Goal: Complete application form: Complete application form

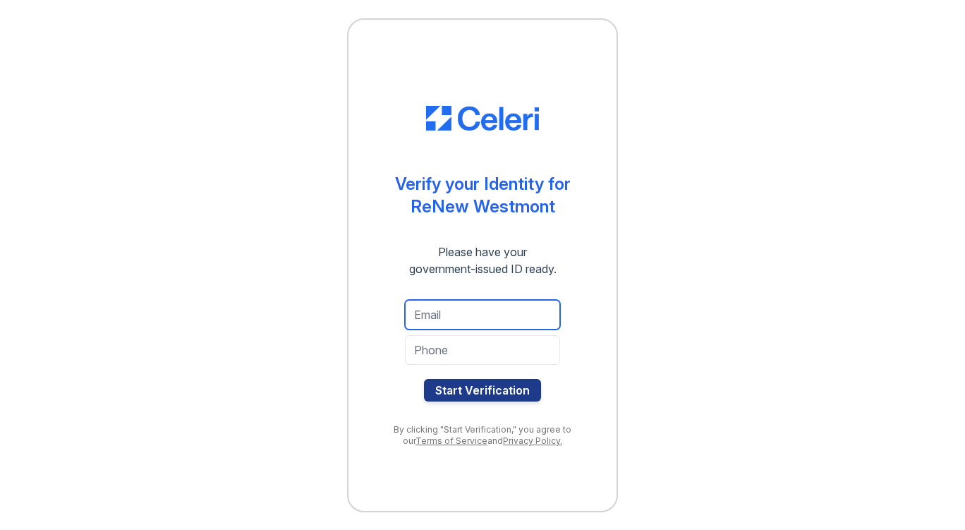
click at [457, 321] on input "email" at bounding box center [482, 315] width 155 height 30
type input "[EMAIL_ADDRESS][DOMAIN_NAME]"
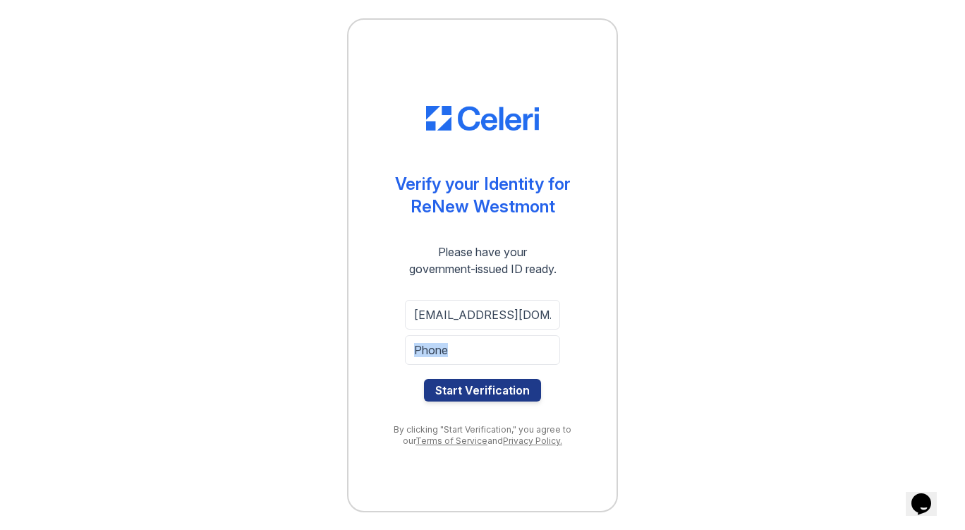
drag, startPoint x: 433, startPoint y: 366, endPoint x: 423, endPoint y: 359, distance: 11.7
click at [423, 359] on form "[EMAIL_ADDRESS][DOMAIN_NAME] Start Verification" at bounding box center [482, 351] width 155 height 102
click at [423, 359] on input "tel" at bounding box center [482, 350] width 155 height 30
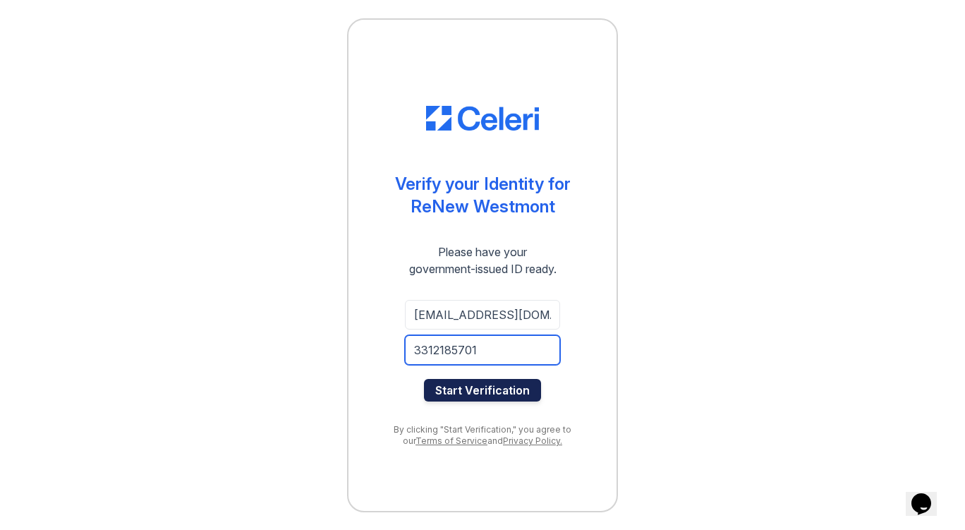
type input "3312185701"
click at [454, 392] on button "Start Verification" at bounding box center [482, 390] width 117 height 23
